Goal: Transaction & Acquisition: Book appointment/travel/reservation

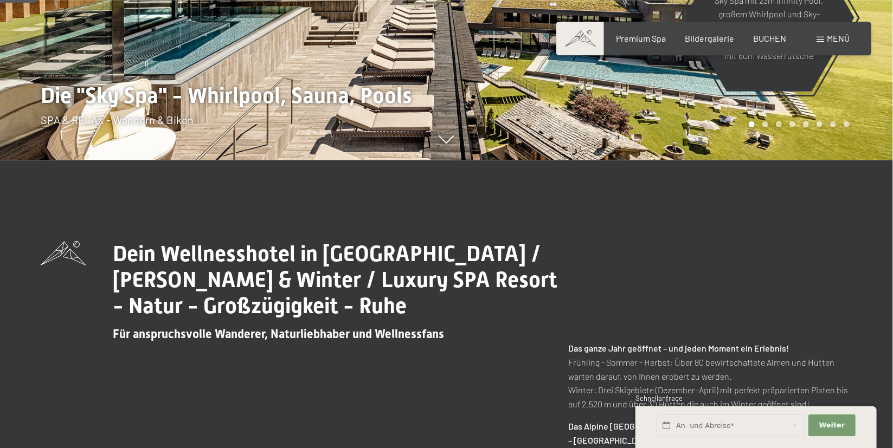
scroll to position [345, 0]
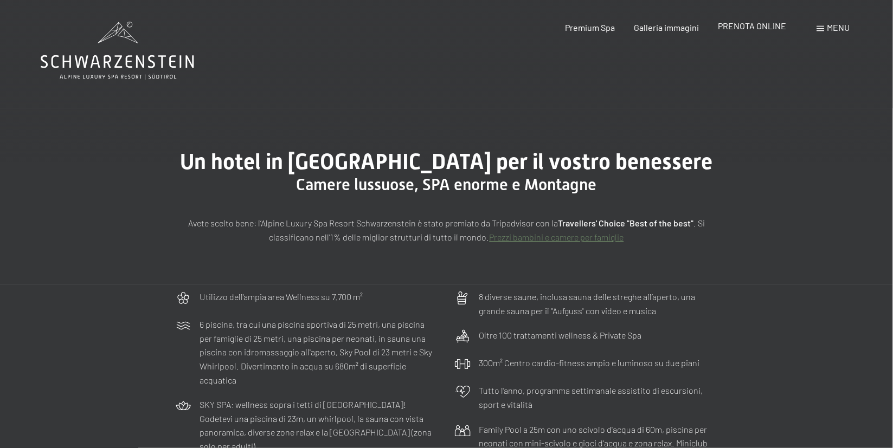
click at [761, 29] on span "PRENOTA ONLINE" at bounding box center [752, 26] width 68 height 10
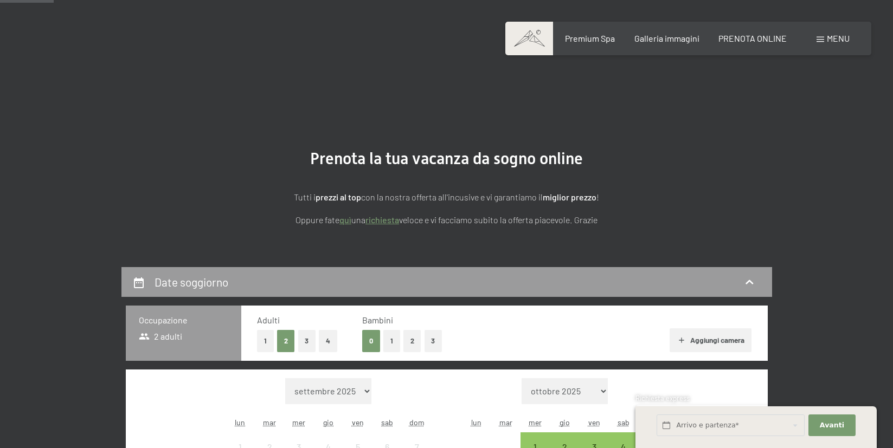
scroll to position [230, 0]
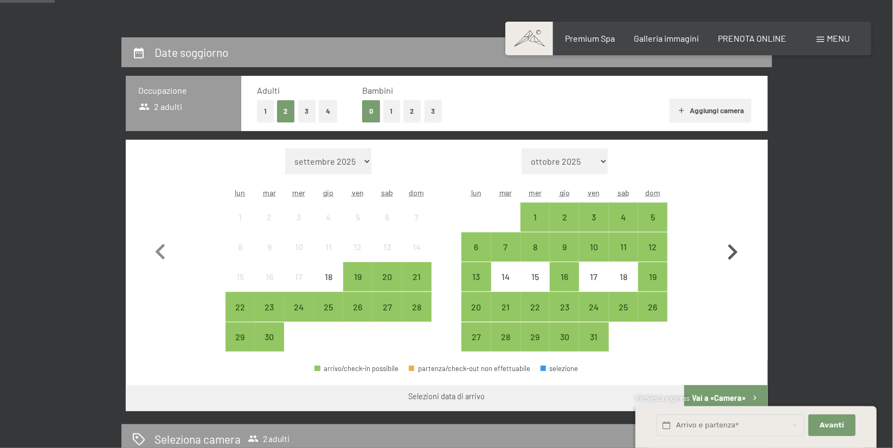
click at [740, 255] on icon "button" at bounding box center [732, 252] width 31 height 31
select select "2025-10-01"
select select "2025-11-01"
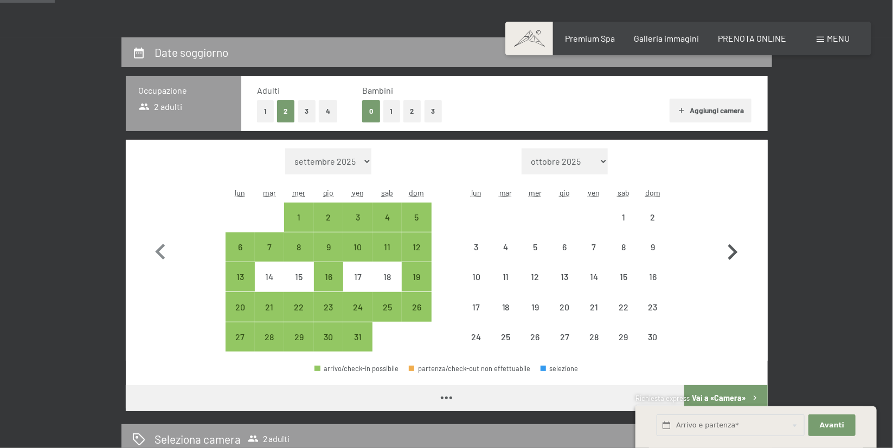
click at [740, 255] on icon "button" at bounding box center [732, 252] width 31 height 31
select select "2025-11-01"
select select "2025-12-01"
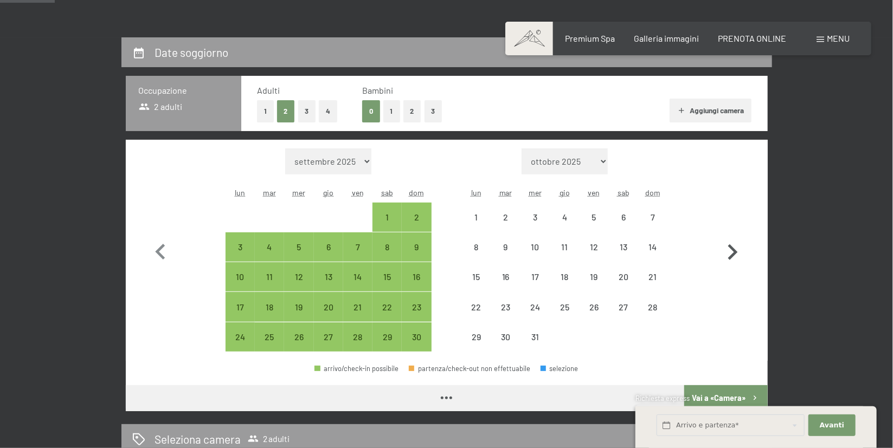
click at [740, 255] on icon "button" at bounding box center [732, 252] width 31 height 31
select select "2025-12-01"
select select "2026-01-01"
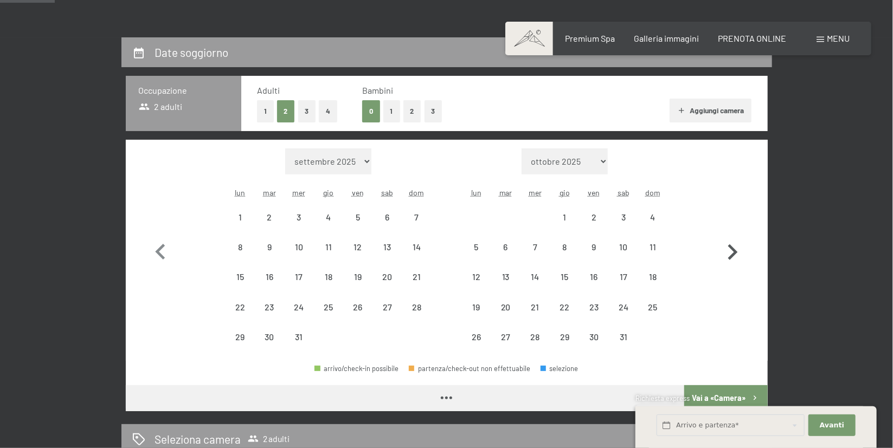
select select "2025-12-01"
select select "2026-01-01"
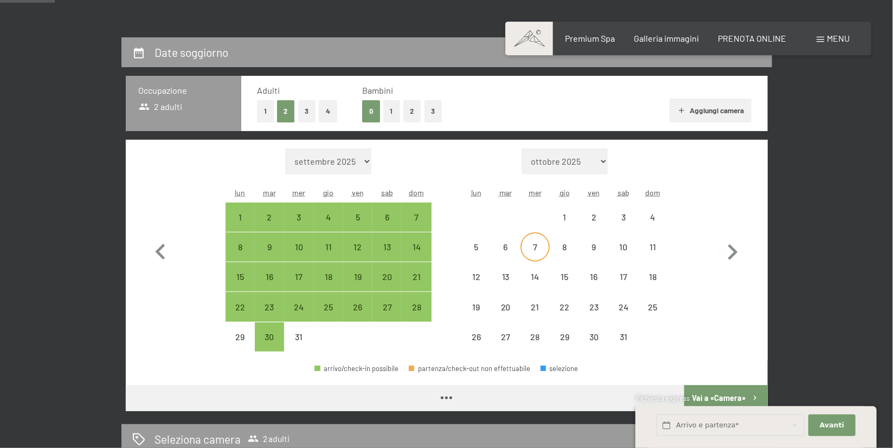
select select "2025-12-01"
select select "2026-01-01"
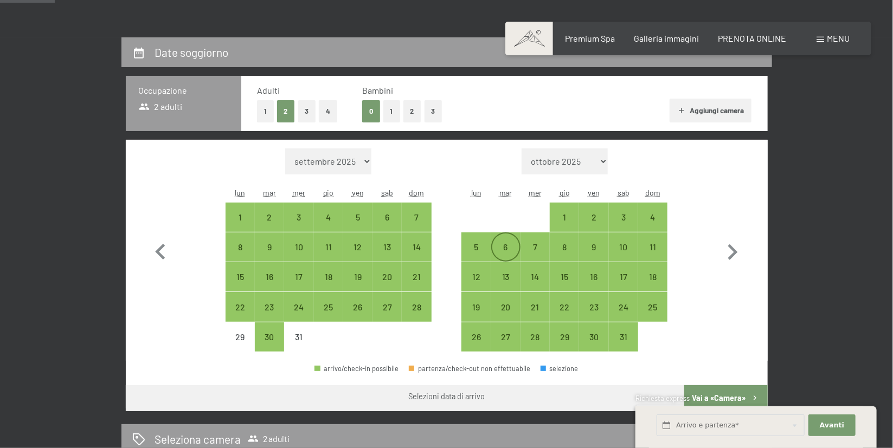
click at [505, 246] on div "6" at bounding box center [505, 256] width 27 height 27
select select "2025-12-01"
select select "2026-01-01"
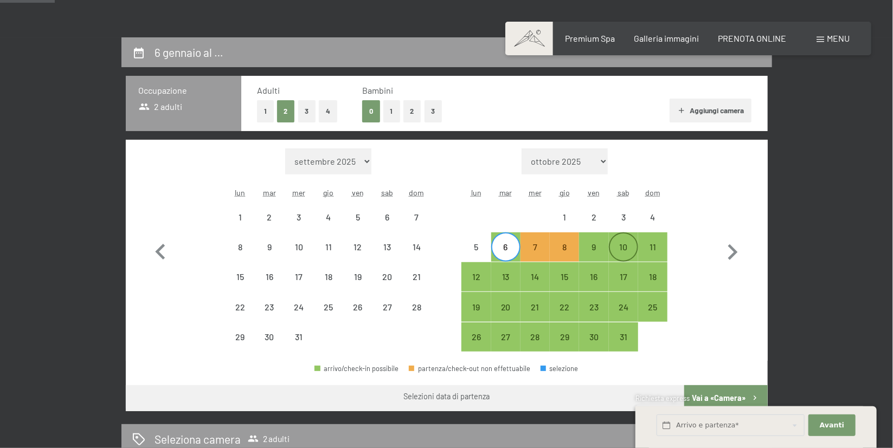
click at [621, 247] on div "10" at bounding box center [623, 256] width 27 height 27
select select "2025-12-01"
select select "2026-01-01"
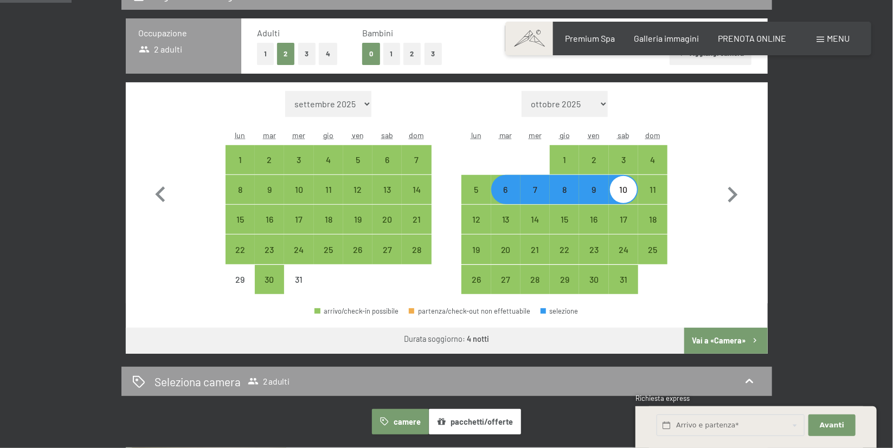
click at [737, 337] on button "Vai a «Camera»" at bounding box center [725, 341] width 83 height 26
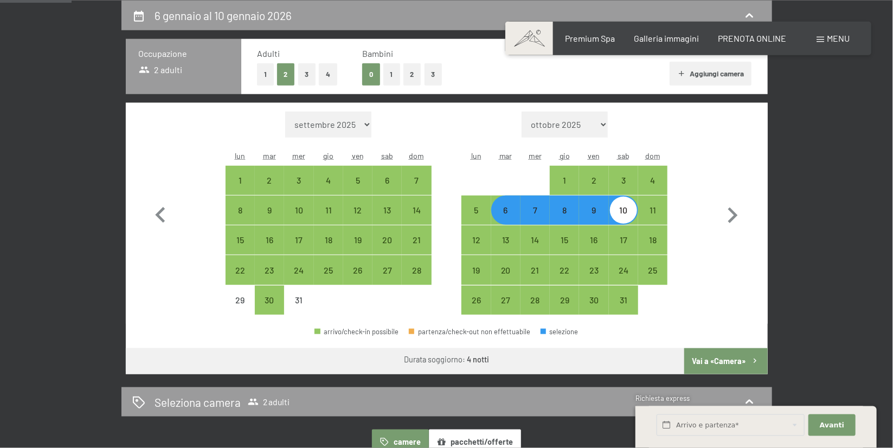
select select "2025-12-01"
select select "2026-01-01"
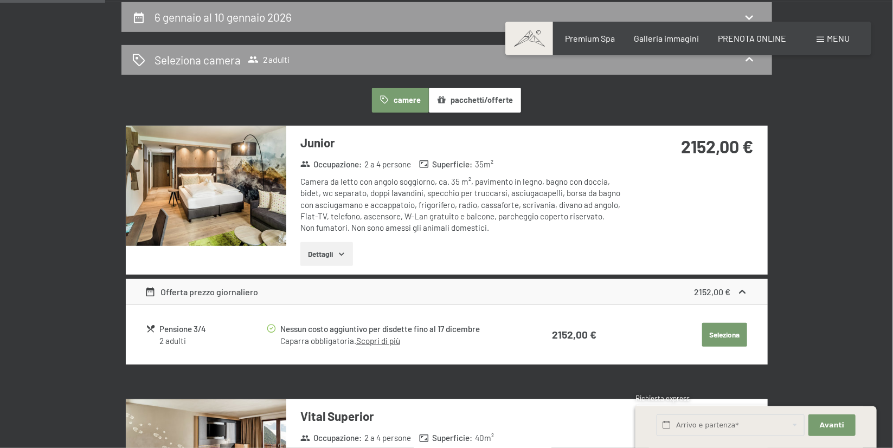
scroll to position [209, 0]
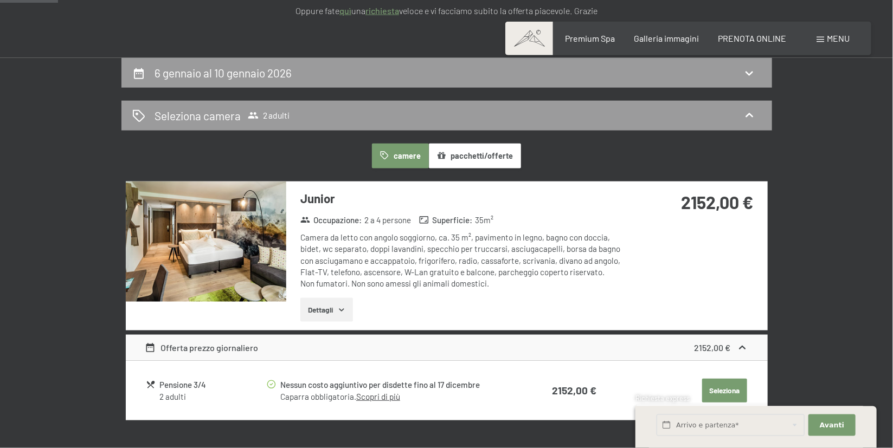
click at [211, 227] on img at bounding box center [206, 242] width 160 height 120
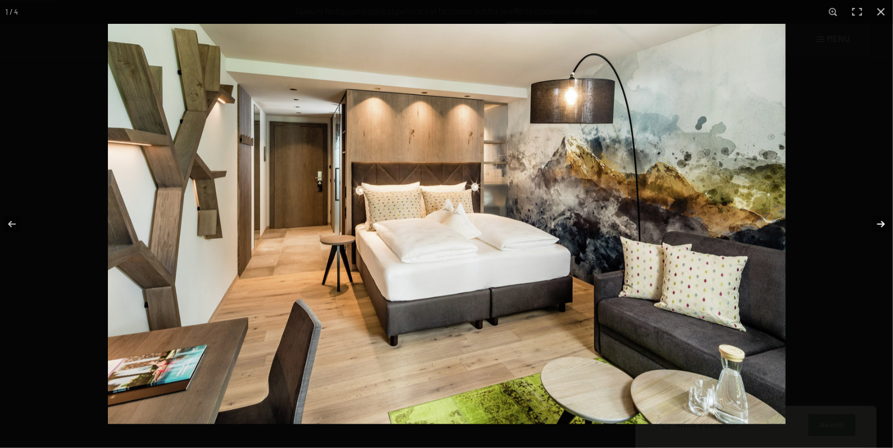
click at [878, 223] on button "button" at bounding box center [874, 224] width 38 height 54
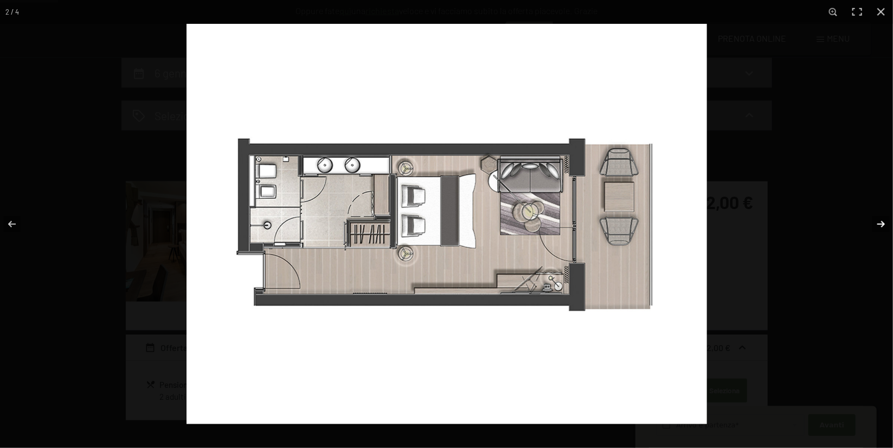
click at [878, 222] on button "button" at bounding box center [874, 224] width 38 height 54
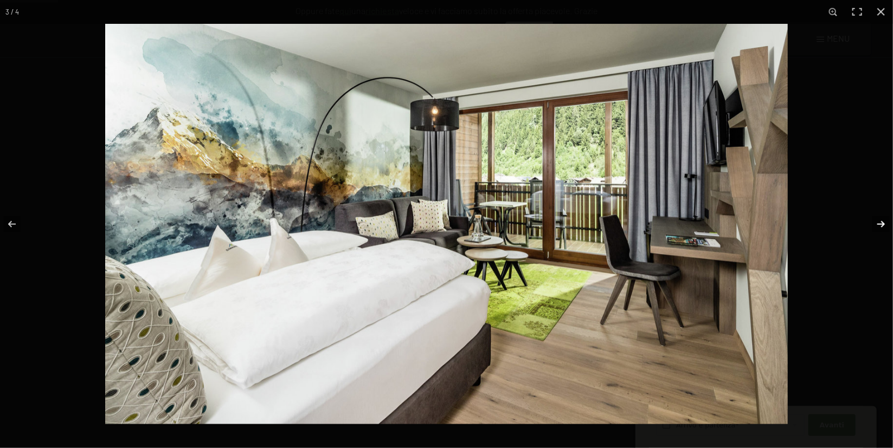
click at [878, 222] on button "button" at bounding box center [874, 224] width 38 height 54
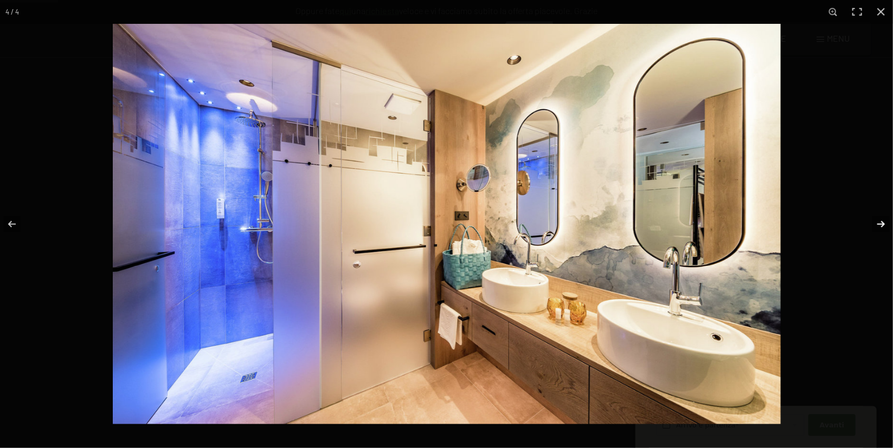
click at [878, 222] on button "button" at bounding box center [874, 224] width 38 height 54
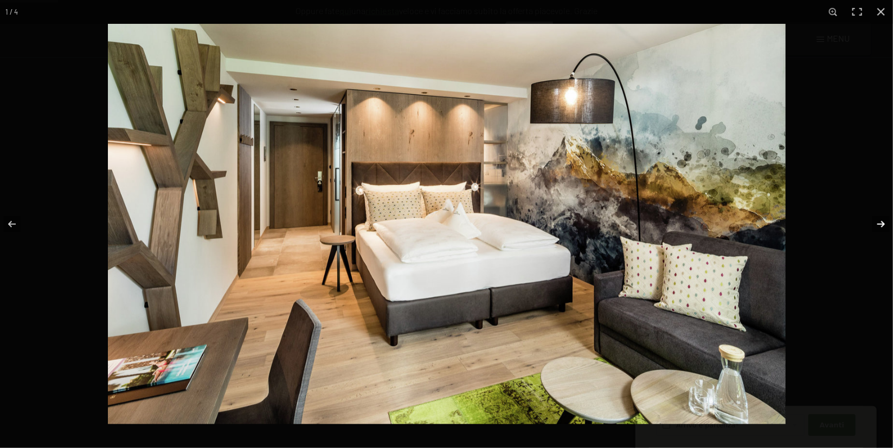
click at [878, 222] on button "button" at bounding box center [874, 224] width 38 height 54
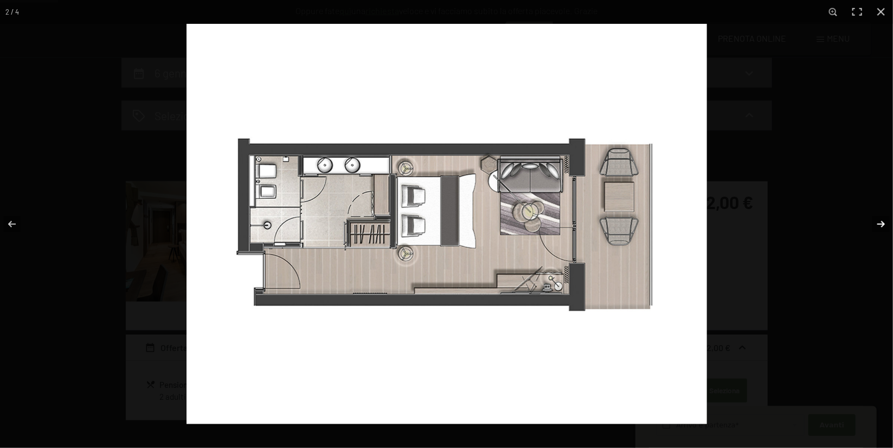
click at [878, 222] on button "button" at bounding box center [874, 224] width 38 height 54
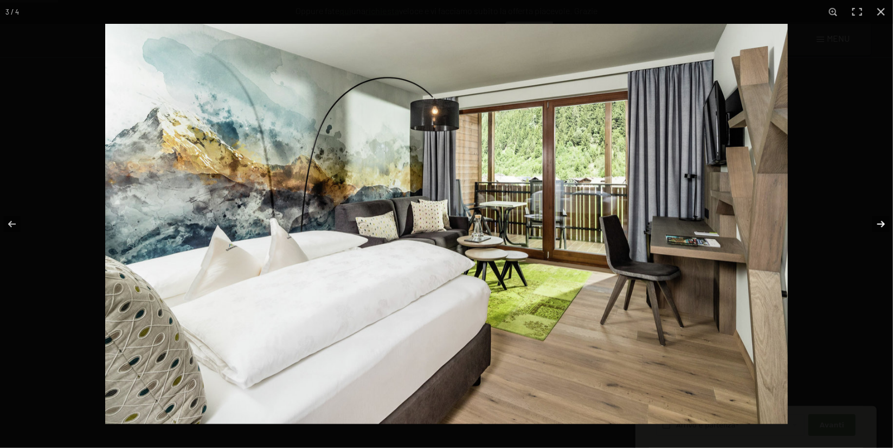
click at [878, 222] on button "button" at bounding box center [874, 224] width 38 height 54
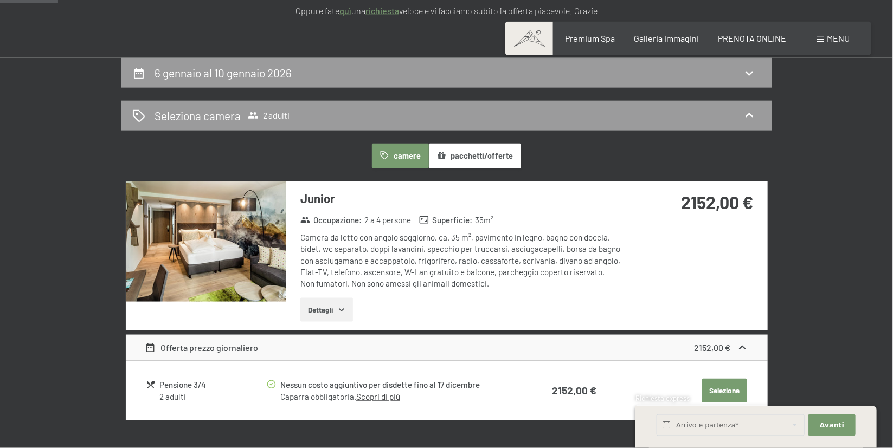
click at [254, 76] on h2 "6 gennaio al 10 gennaio 2026" at bounding box center [222, 73] width 137 height 14
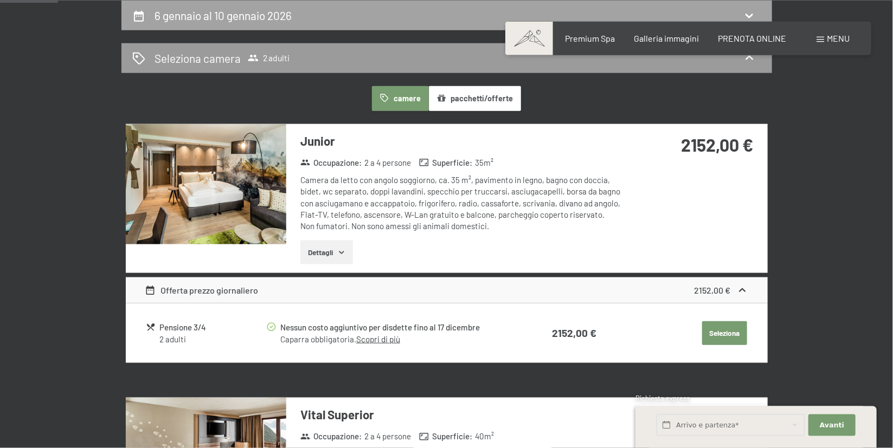
select select "2025-12-01"
select select "2026-01-01"
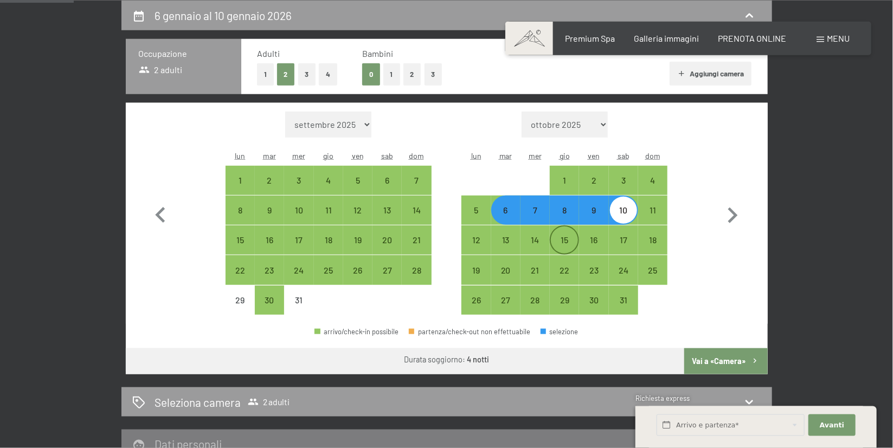
click at [569, 242] on div "15" at bounding box center [564, 249] width 27 height 27
select select "2025-12-01"
select select "2026-01-01"
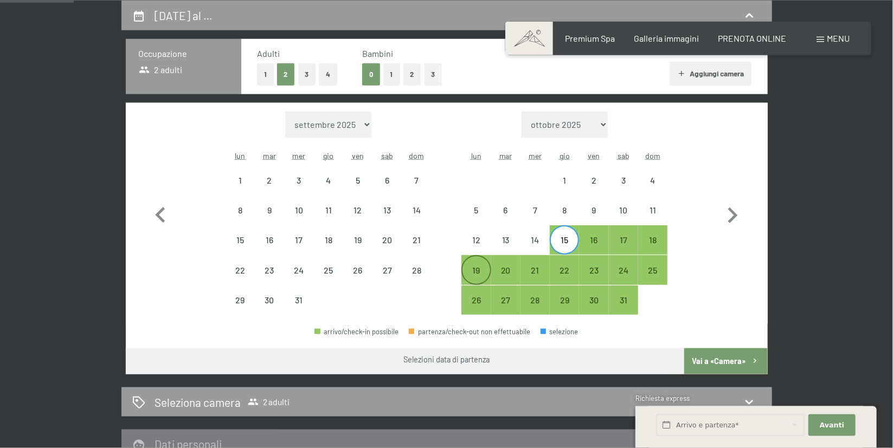
click at [480, 266] on div "19" at bounding box center [475, 279] width 27 height 27
select select "2025-12-01"
select select "2026-01-01"
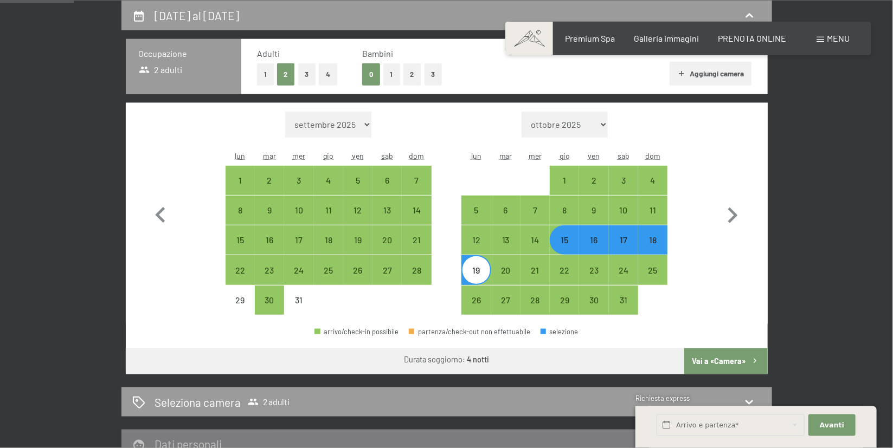
click at [741, 364] on button "Vai a «Camera»" at bounding box center [725, 362] width 83 height 26
select select "2025-12-01"
select select "2026-01-01"
